Goal: Information Seeking & Learning: Check status

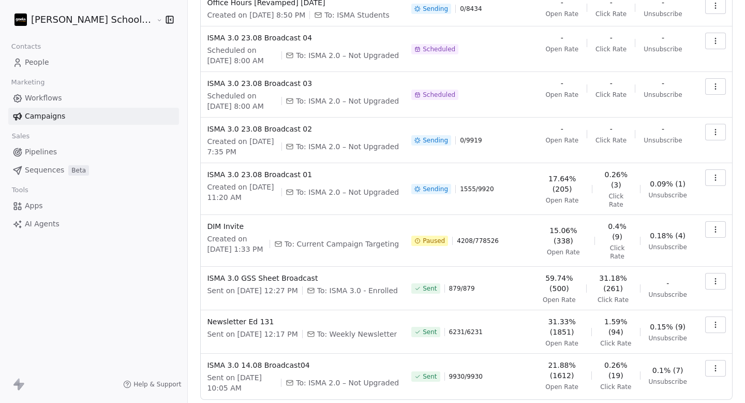
scroll to position [159, 0]
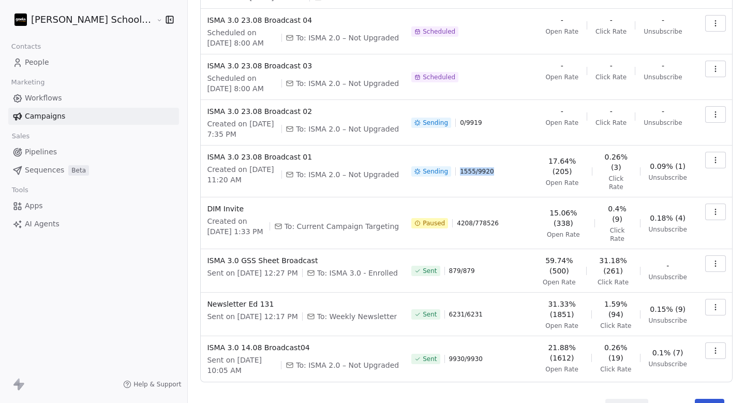
drag, startPoint x: 451, startPoint y: 157, endPoint x: 514, endPoint y: 157, distance: 62.6
click at [514, 157] on div "Sending 1555 / 9920" at bounding box center [469, 171] width 117 height 39
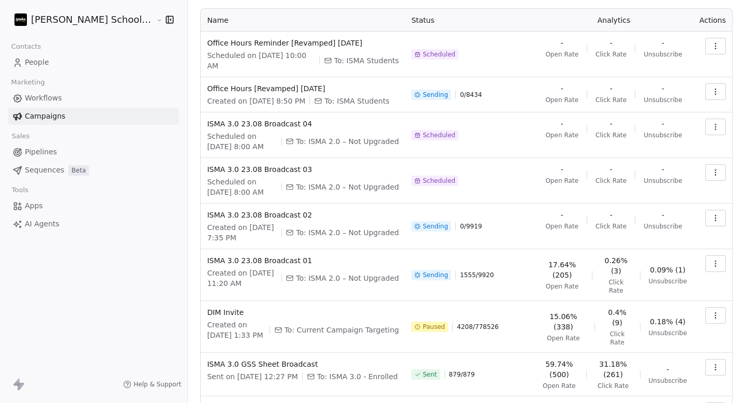
scroll to position [55, 0]
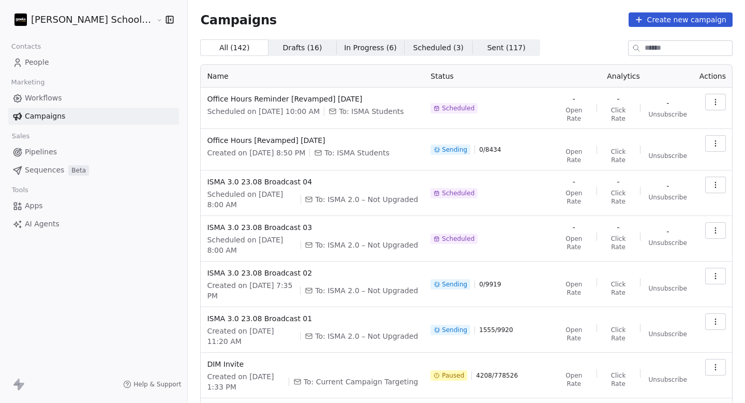
click at [490, 325] on span "1555 / 9920" at bounding box center [496, 329] width 34 height 8
click at [490, 278] on div "Sending 0 / 9919" at bounding box center [488, 283] width 117 height 33
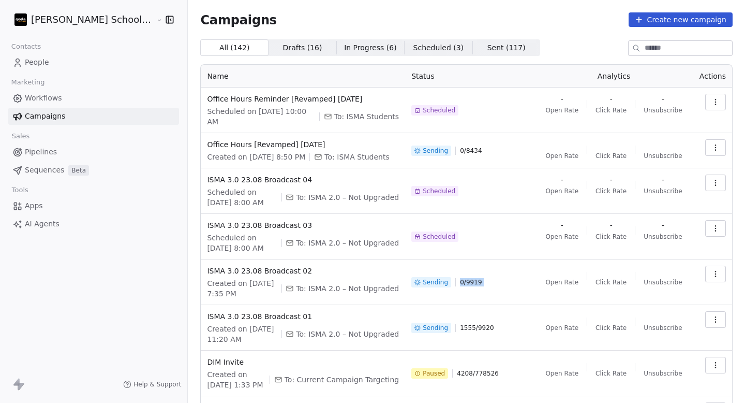
click at [490, 278] on div "Sending 0 / 9919" at bounding box center [469, 281] width 117 height 33
click at [492, 323] on div "Sending 1555 / 9920" at bounding box center [469, 327] width 117 height 33
click at [508, 316] on div "Sending 1555 / 9920" at bounding box center [469, 327] width 117 height 33
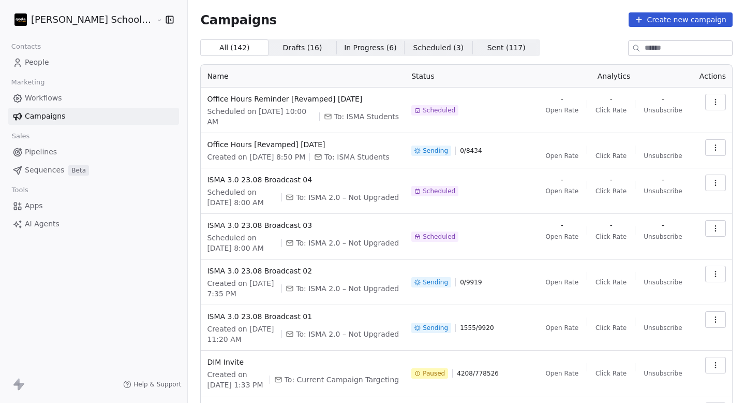
click at [508, 316] on div "Sending 1555 / 9920" at bounding box center [469, 327] width 117 height 33
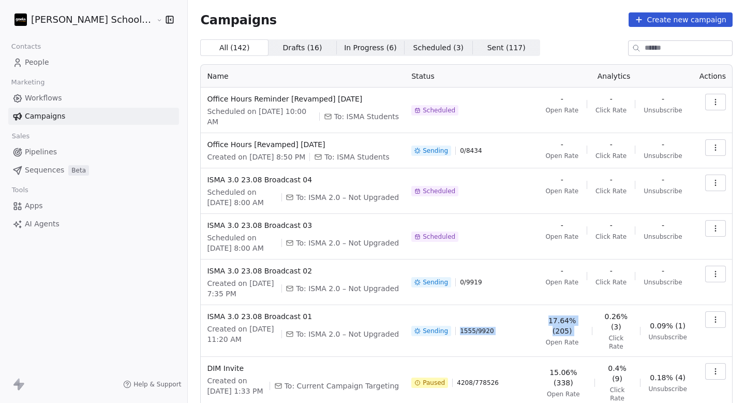
click at [720, 311] on button "button" at bounding box center [715, 319] width 21 height 17
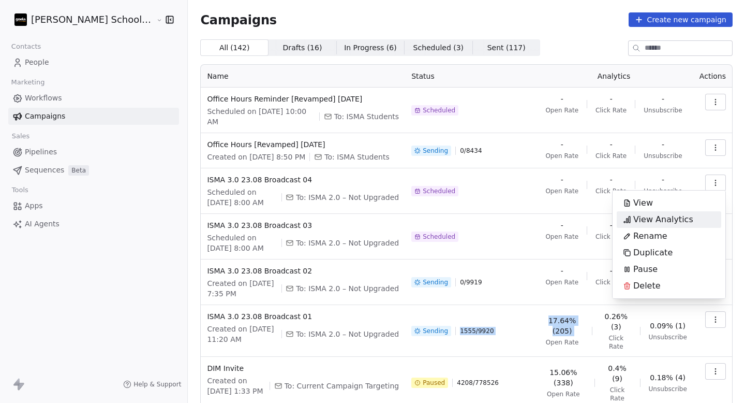
click at [656, 217] on span "View Analytics" at bounding box center [663, 219] width 60 height 12
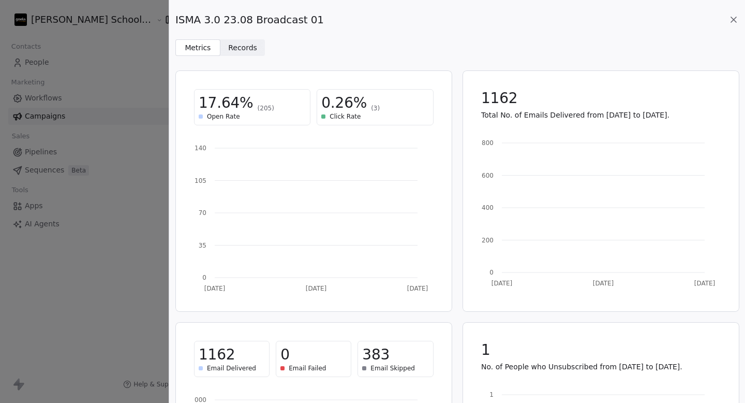
click at [249, 51] on span "Records" at bounding box center [242, 47] width 29 height 11
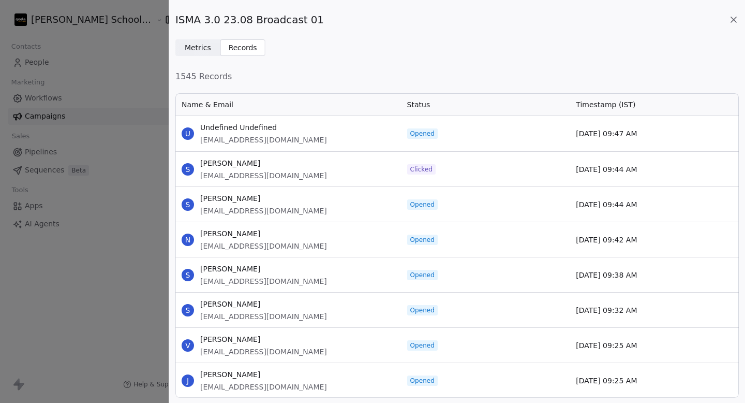
click at [731, 18] on icon at bounding box center [733, 19] width 10 height 10
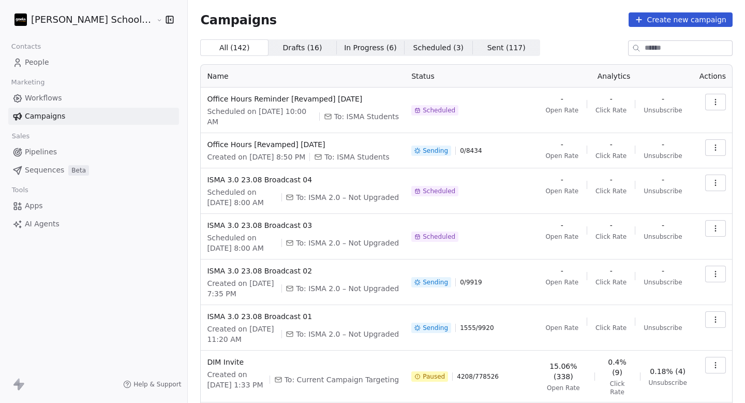
drag, startPoint x: 451, startPoint y: 319, endPoint x: 501, endPoint y: 319, distance: 50.2
click at [501, 319] on div "Sending 1555 / 9920" at bounding box center [469, 327] width 117 height 33
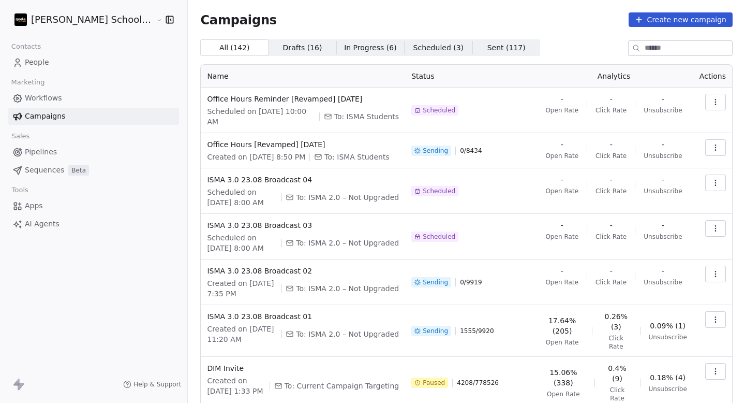
click at [474, 326] on span "1555 / 9920" at bounding box center [477, 330] width 34 height 8
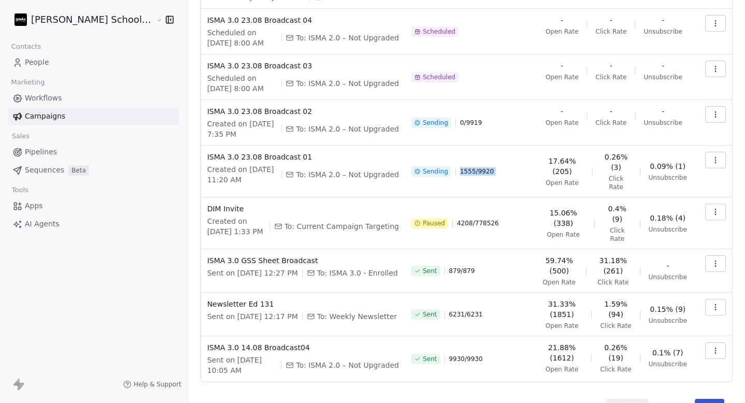
click at [714, 398] on button "Next" at bounding box center [709, 405] width 29 height 14
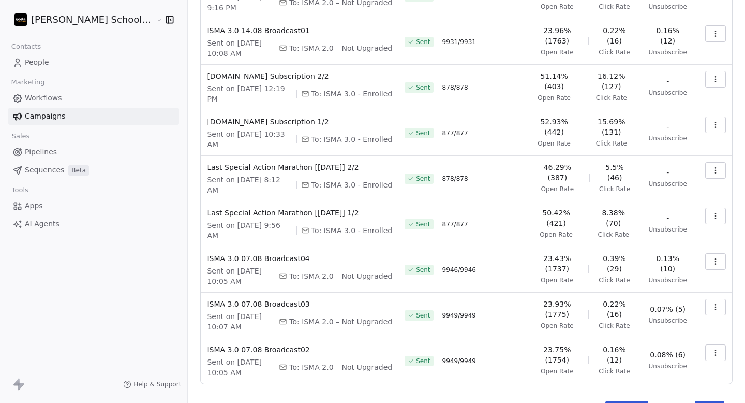
click at [636, 400] on button "Previous" at bounding box center [626, 407] width 43 height 14
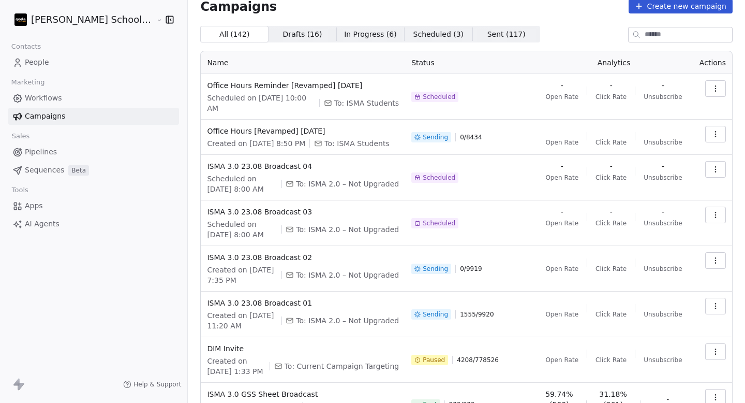
scroll to position [1, 0]
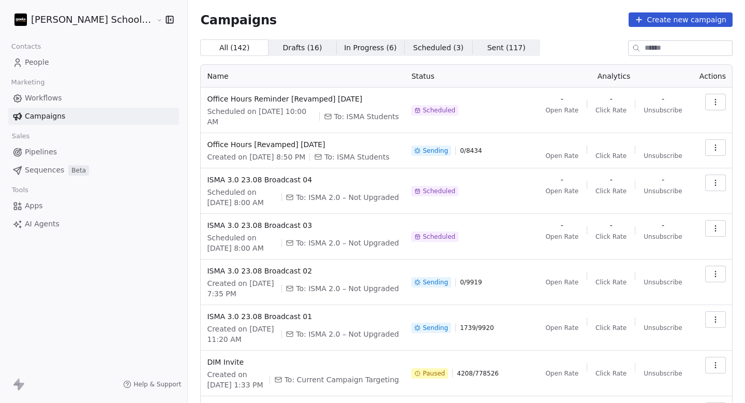
scroll to position [21, 0]
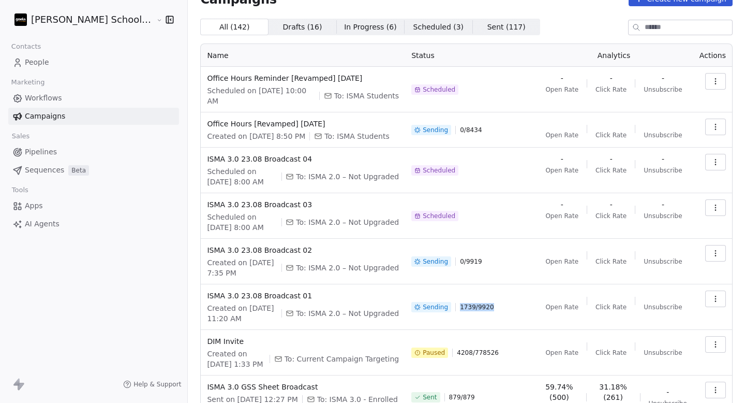
drag, startPoint x: 454, startPoint y: 298, endPoint x: 503, endPoint y: 298, distance: 49.7
click at [503, 298] on div "Sending 1739 / 9920" at bounding box center [469, 306] width 117 height 33
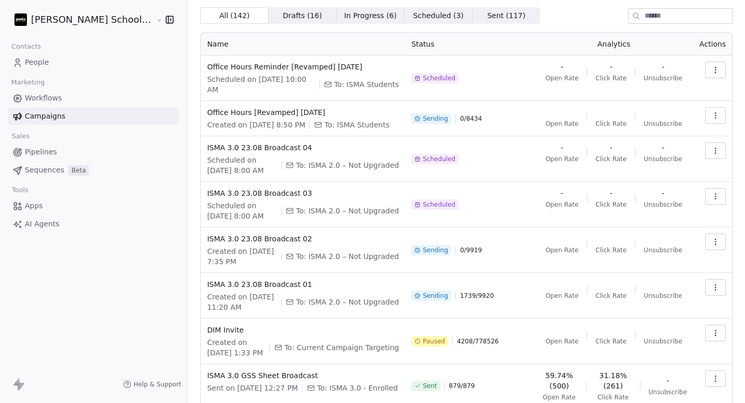
scroll to position [33, 0]
click at [476, 291] on span "1739 / 9920" at bounding box center [477, 295] width 34 height 8
click at [460, 233] on div "Sending 0 / 9919" at bounding box center [469, 249] width 117 height 33
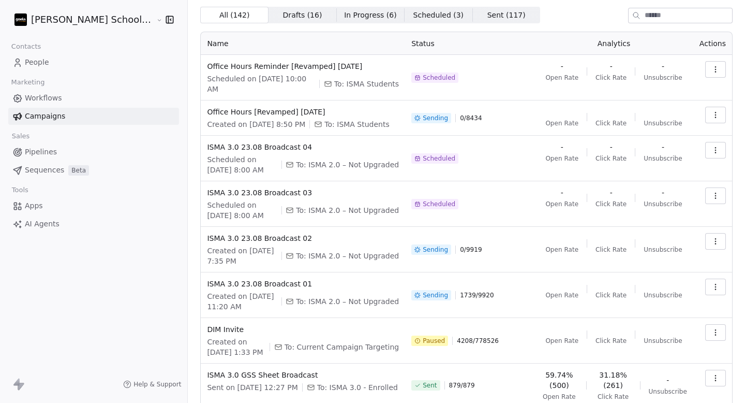
click at [460, 233] on div "Sending 0 / 9919" at bounding box center [469, 249] width 117 height 33
click at [472, 114] on span "0 / 8434" at bounding box center [471, 118] width 22 height 8
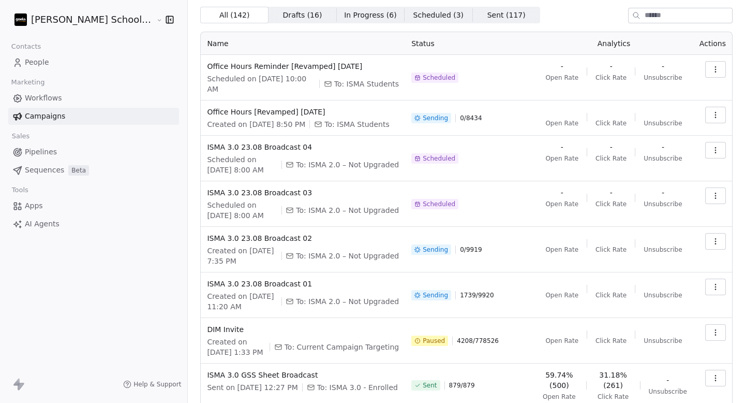
click at [427, 154] on span "Scheduled" at bounding box center [439, 158] width 33 height 8
click at [278, 142] on span "ISMA 3.0 23.08 Broadcast 04" at bounding box center [303, 147] width 192 height 10
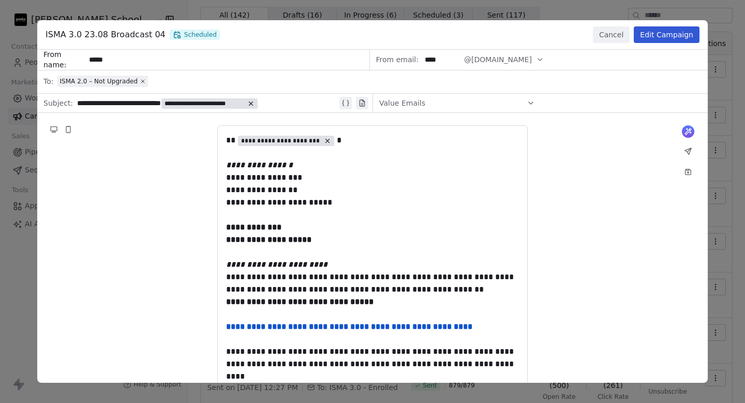
click at [617, 35] on button "Cancel" at bounding box center [611, 34] width 37 height 17
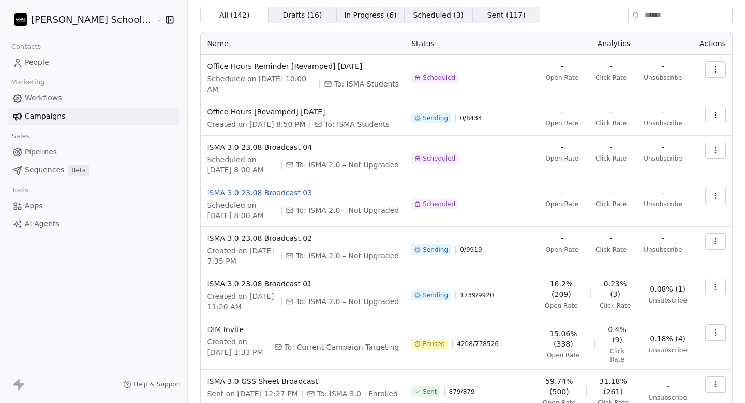
click at [227, 187] on span "ISMA 3.0 23.08 Broadcast 03" at bounding box center [303, 192] width 192 height 10
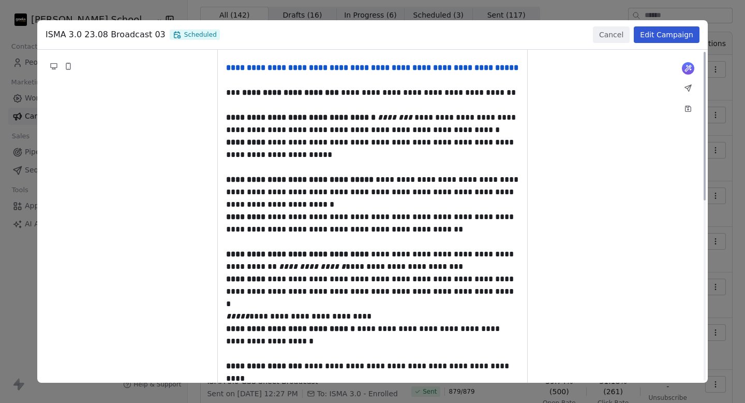
scroll to position [0, 0]
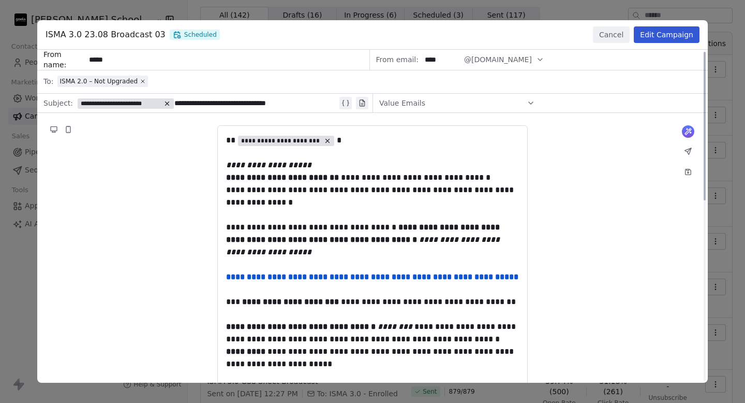
click at [621, 31] on button "Cancel" at bounding box center [611, 34] width 37 height 17
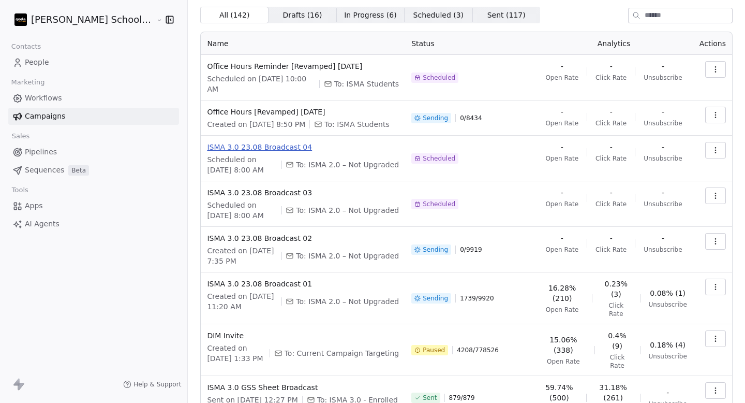
click at [237, 142] on span "ISMA 3.0 23.08 Broadcast 04" at bounding box center [303, 147] width 192 height 10
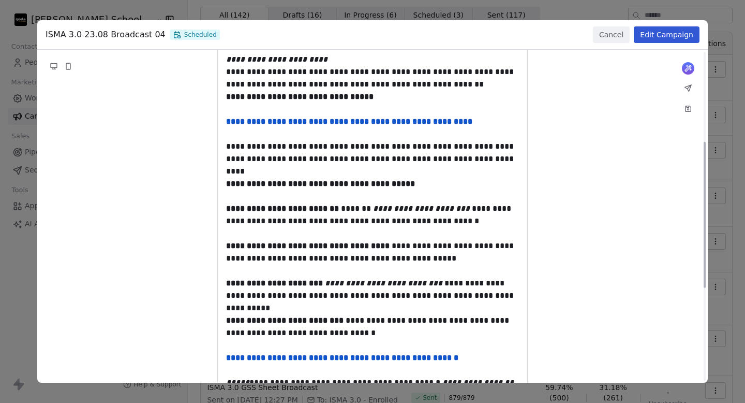
scroll to position [237, 0]
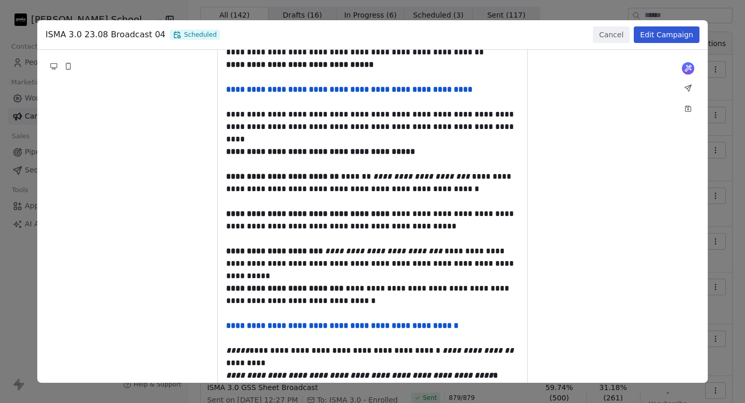
click at [618, 35] on button "Cancel" at bounding box center [611, 34] width 37 height 17
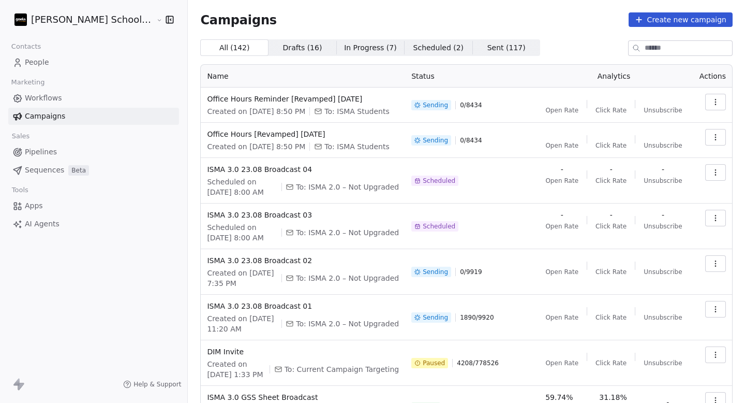
scroll to position [66, 0]
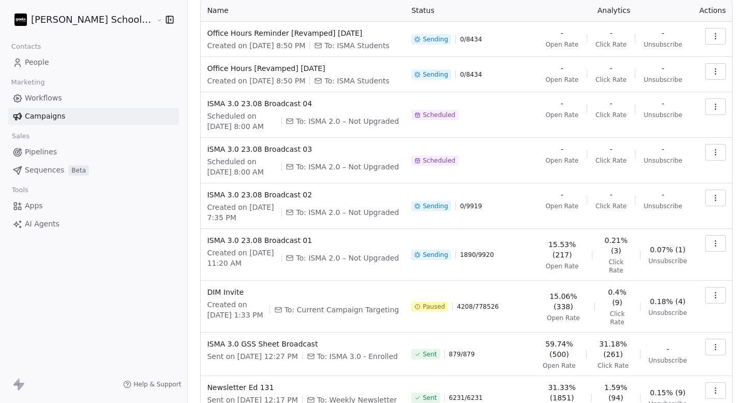
drag, startPoint x: 453, startPoint y: 253, endPoint x: 522, endPoint y: 253, distance: 68.8
click at [521, 253] on div "Sending 1890 / 9920" at bounding box center [469, 254] width 117 height 39
click at [522, 253] on td "Sending 1890 / 9920" at bounding box center [469, 255] width 129 height 52
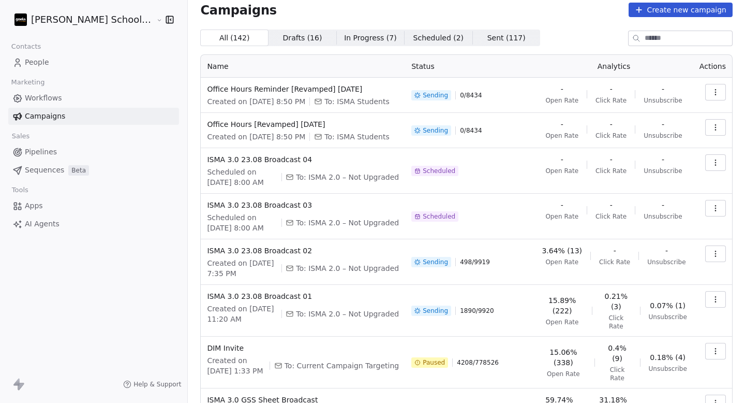
scroll to position [47, 0]
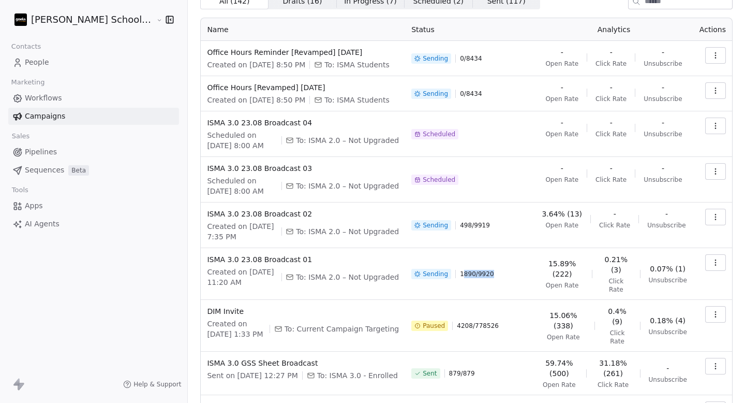
drag, startPoint x: 455, startPoint y: 270, endPoint x: 517, endPoint y: 270, distance: 62.6
click at [517, 270] on div "Sending 1890 / 9920" at bounding box center [469, 273] width 117 height 39
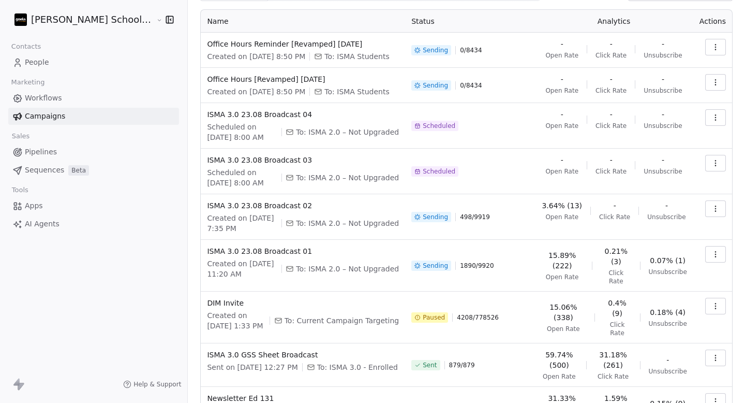
scroll to position [49, 0]
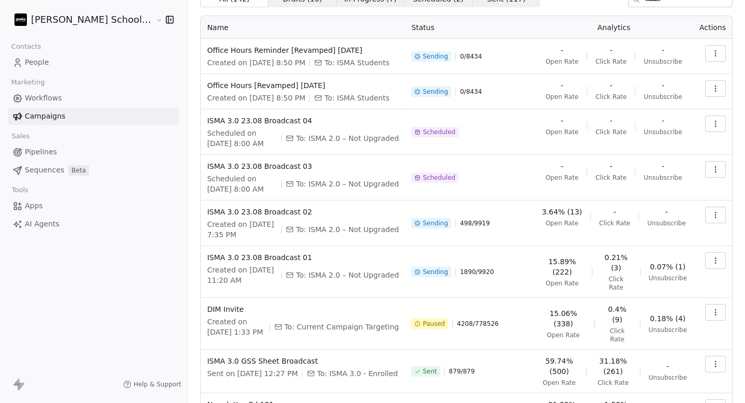
drag, startPoint x: 450, startPoint y: 266, endPoint x: 504, endPoint y: 267, distance: 53.8
click at [504, 267] on div "Sending 1890 / 9920" at bounding box center [469, 271] width 117 height 39
drag, startPoint x: 498, startPoint y: 268, endPoint x: 458, endPoint y: 268, distance: 40.4
click at [458, 268] on div "Sending 1890 / 9920" at bounding box center [469, 271] width 117 height 39
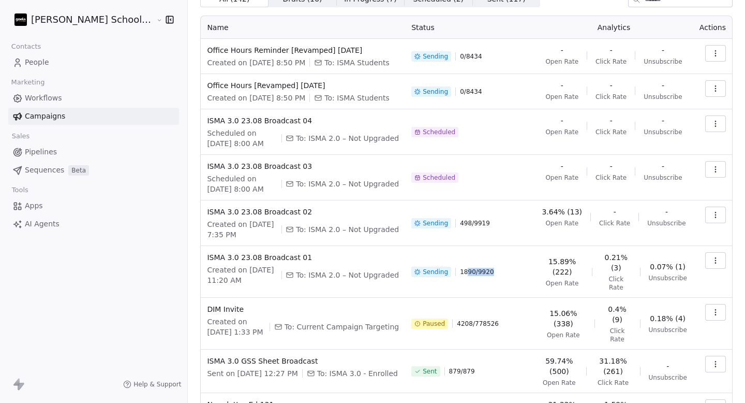
click at [460, 268] on span "1890 / 9920" at bounding box center [477, 271] width 34 height 8
click at [474, 221] on span "498 / 9919" at bounding box center [475, 223] width 30 height 8
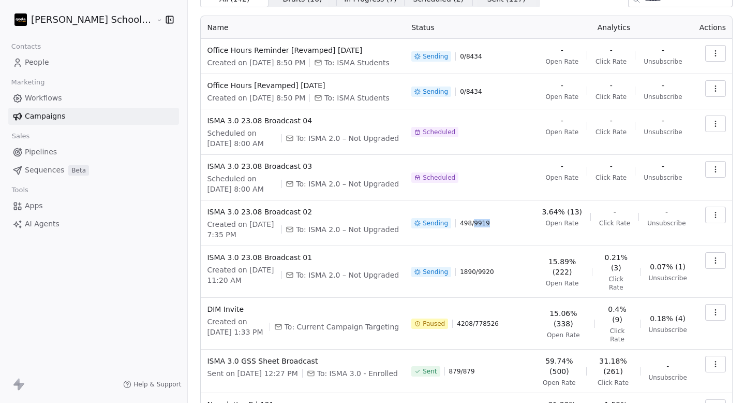
click at [474, 221] on span "498 / 9919" at bounding box center [475, 223] width 30 height 8
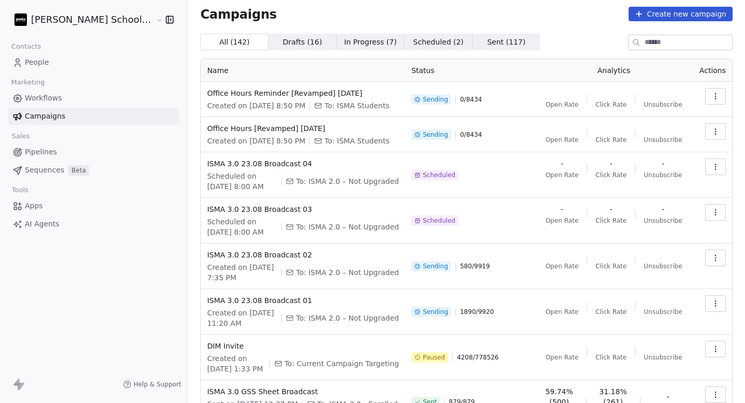
scroll to position [1, 0]
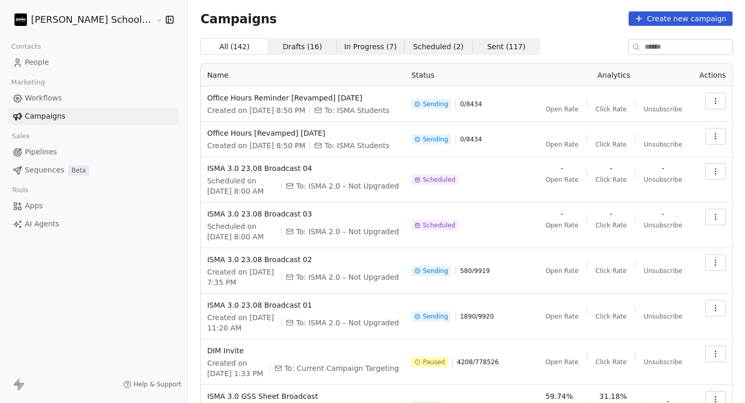
drag, startPoint x: 454, startPoint y: 272, endPoint x: 501, endPoint y: 272, distance: 47.1
click at [501, 272] on div "Sending 580 / 9919" at bounding box center [469, 270] width 117 height 33
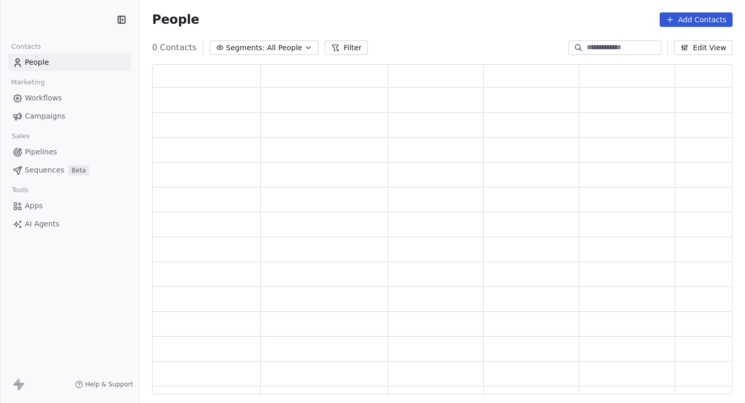
scroll to position [330, 580]
